Goal: Find specific page/section: Find specific page/section

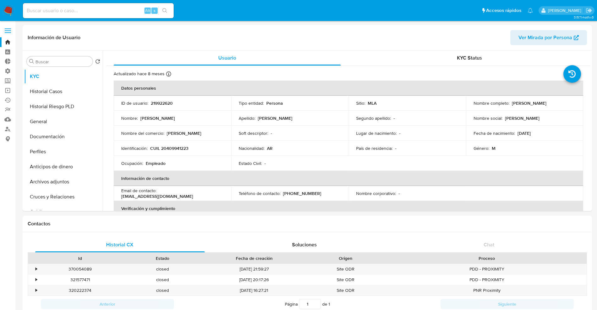
select select "10"
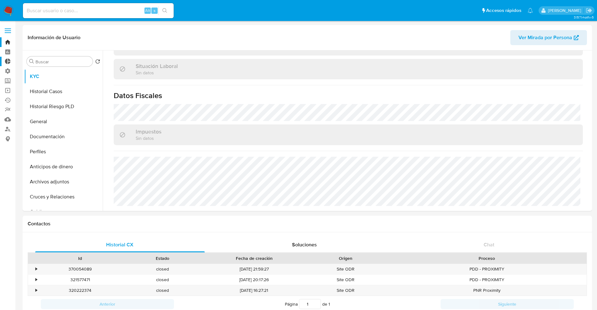
click at [7, 65] on link "Tablero Externo" at bounding box center [37, 62] width 75 height 10
click at [8, 68] on label "Administración" at bounding box center [37, 71] width 75 height 10
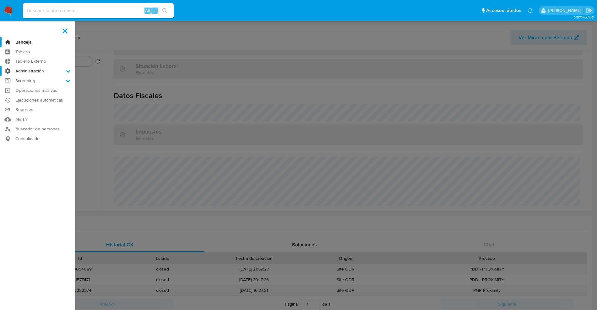
click at [0, 0] on input "Administración" at bounding box center [0, 0] width 0 height 0
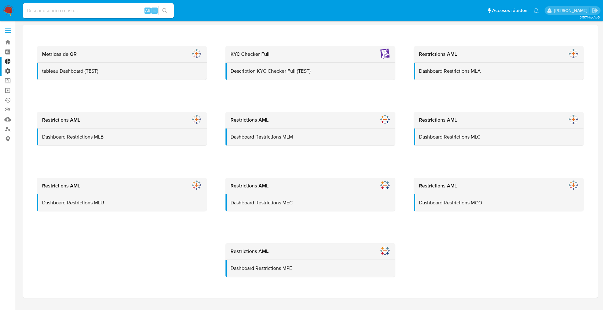
click at [4, 73] on label "Administración" at bounding box center [37, 71] width 75 height 10
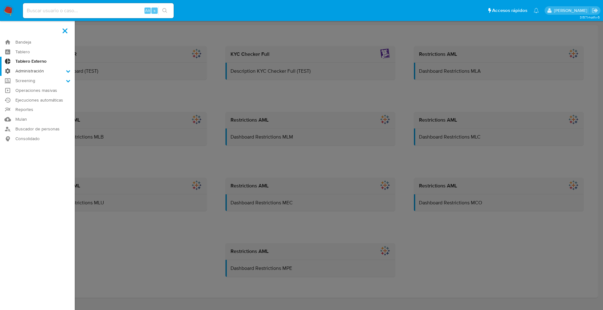
click at [0, 0] on input "Administración" at bounding box center [0, 0] width 0 height 0
click at [32, 79] on link "Reglas" at bounding box center [37, 80] width 75 height 8
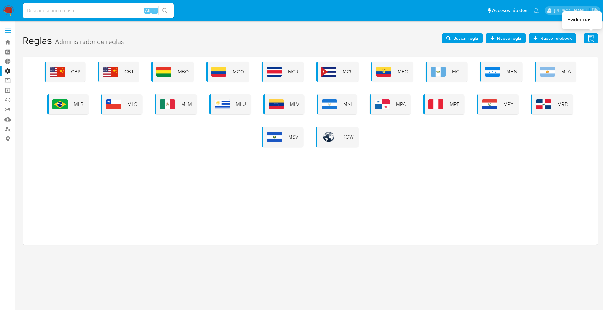
click at [589, 37] on icon "button" at bounding box center [591, 39] width 8 height 8
